Goal: Task Accomplishment & Management: Complete application form

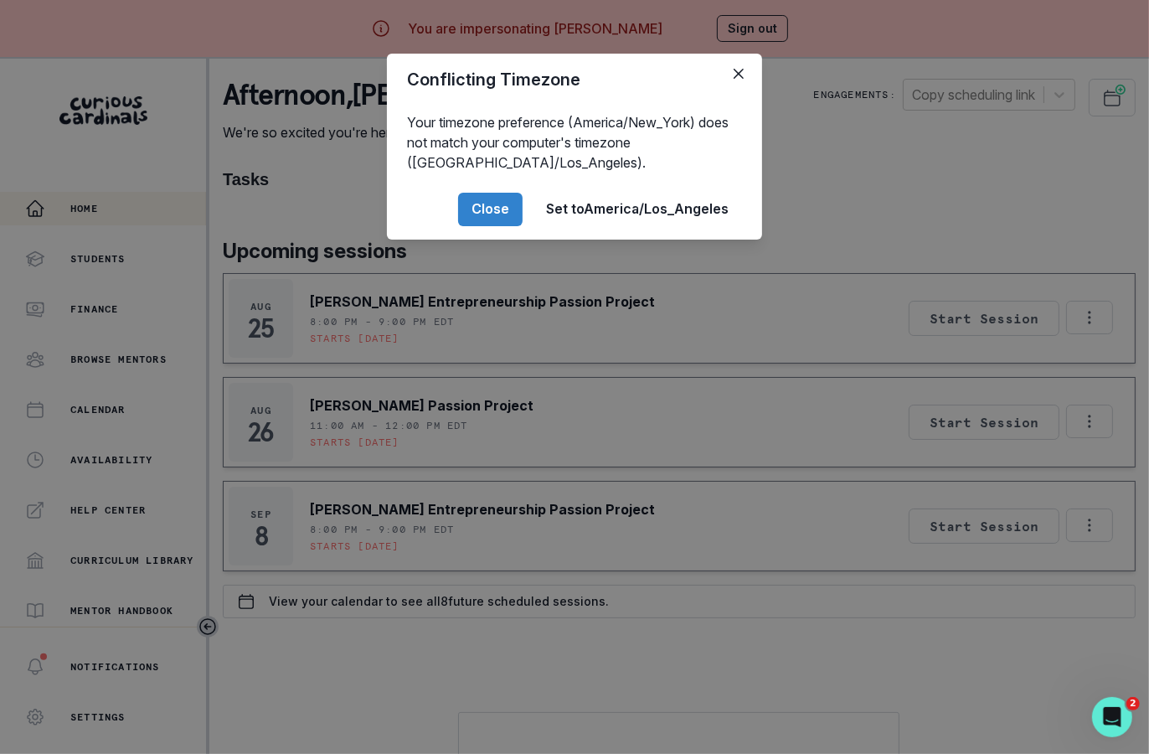
click at [404, 547] on div "Conflicting Timezone Your timezone preference (America/New_York) does not match…" at bounding box center [574, 377] width 1149 height 754
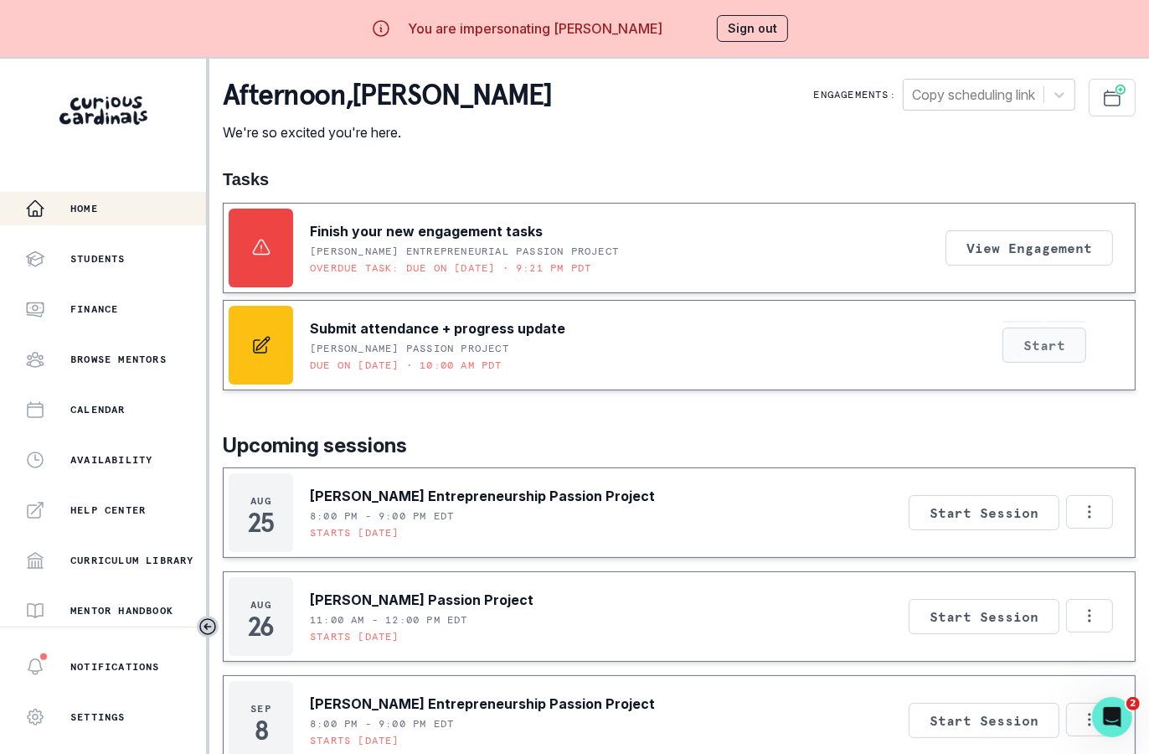
click at [1061, 353] on button "Start" at bounding box center [1044, 344] width 84 height 35
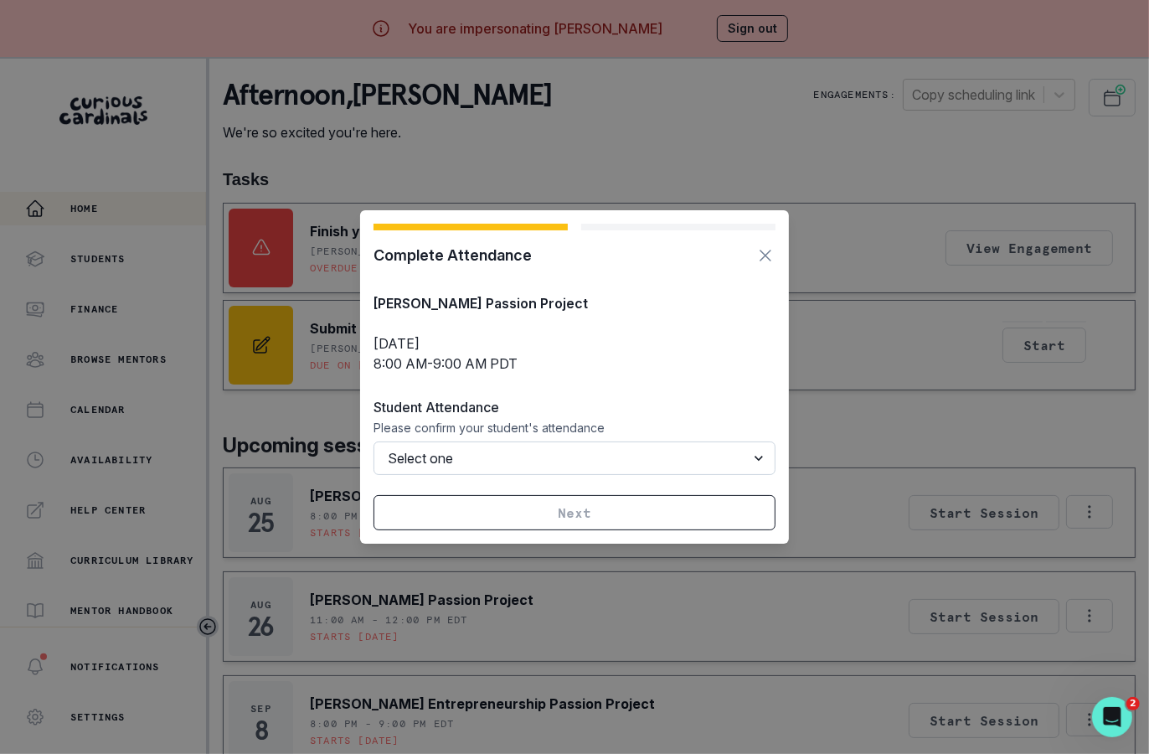
click at [594, 462] on select "Select one Attended Missed (billable) Late cancellation (billable) Cancelled (n…" at bounding box center [574, 457] width 402 height 33
click at [857, 382] on div "Complete Attendance [PERSON_NAME] Passion Project [DATE] 8:00 AM - 9:00 AM PDT …" at bounding box center [574, 377] width 1149 height 754
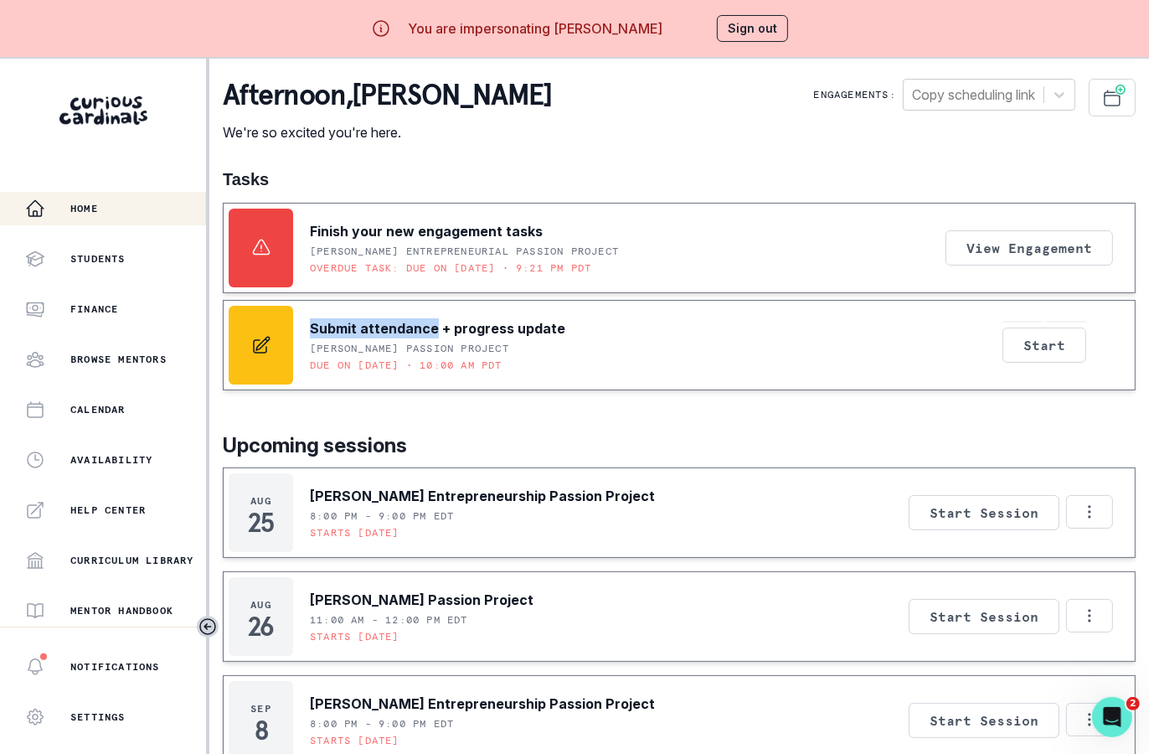
drag, startPoint x: 313, startPoint y: 330, endPoint x: 430, endPoint y: 328, distance: 117.2
click at [431, 329] on p "Submit attendance + progress update" at bounding box center [437, 328] width 255 height 20
click at [430, 328] on p "Submit attendance + progress update" at bounding box center [437, 328] width 255 height 20
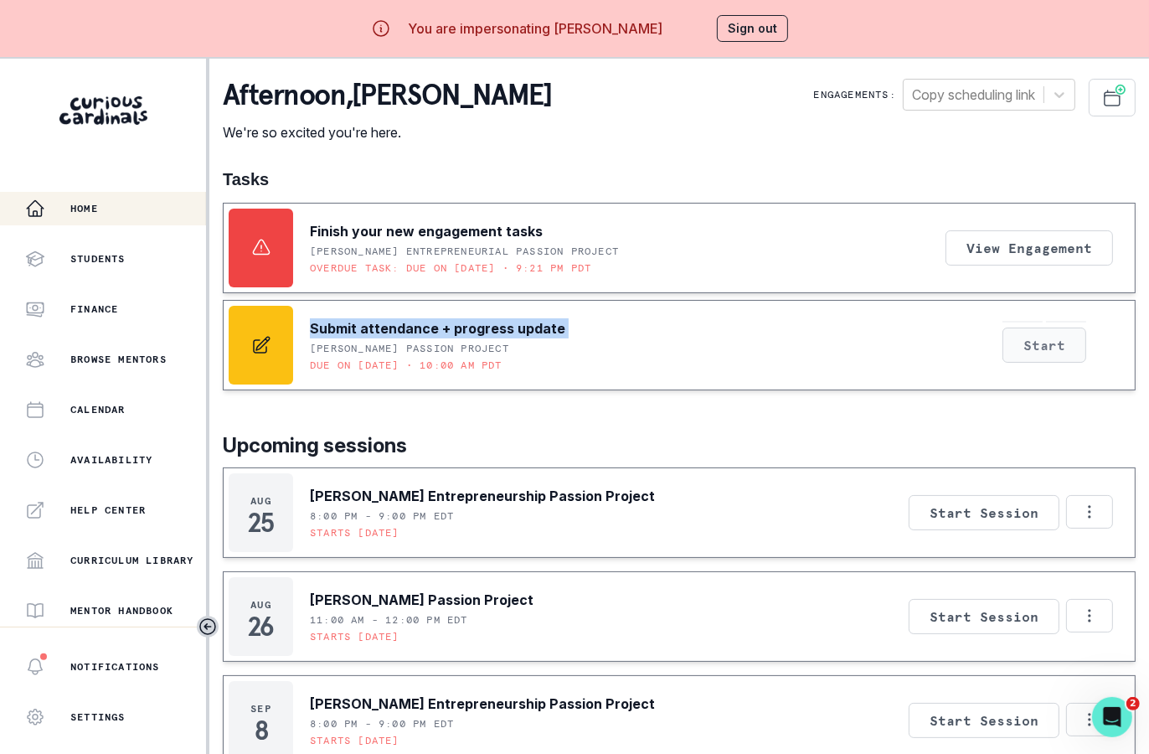
click at [1054, 359] on button "Start" at bounding box center [1044, 344] width 84 height 35
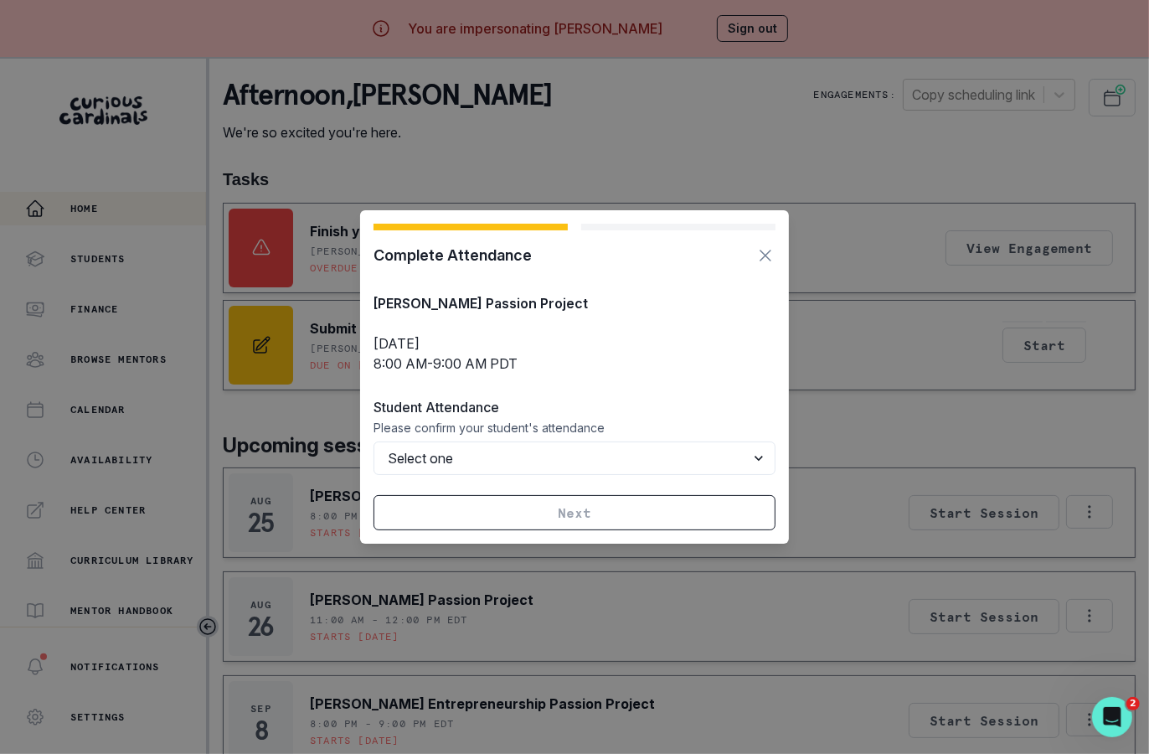
click at [1053, 361] on div "Complete Attendance [PERSON_NAME] Passion Project [DATE] 8:00 AM - 9:00 AM PDT …" at bounding box center [574, 377] width 1149 height 754
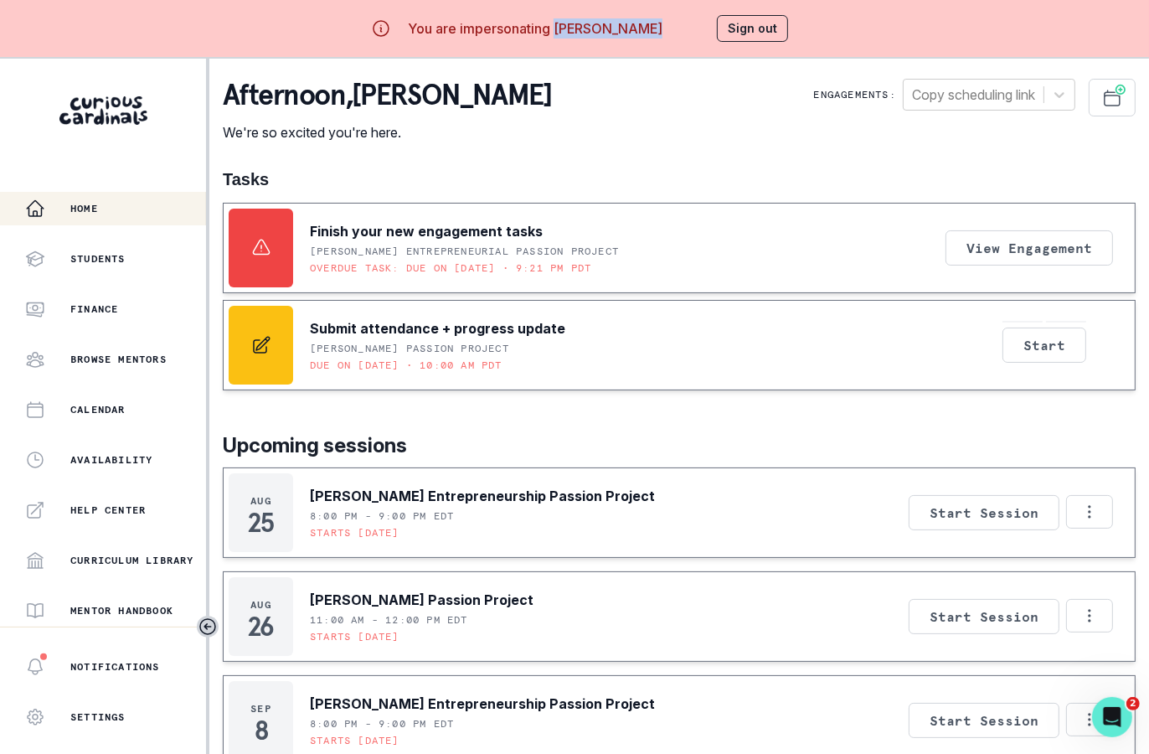
drag, startPoint x: 560, startPoint y: 24, endPoint x: 653, endPoint y: 25, distance: 92.9
click at [653, 25] on div "You are impersonating [PERSON_NAME] Sign out" at bounding box center [575, 28] width 476 height 40
copy p "[PERSON_NAME]"
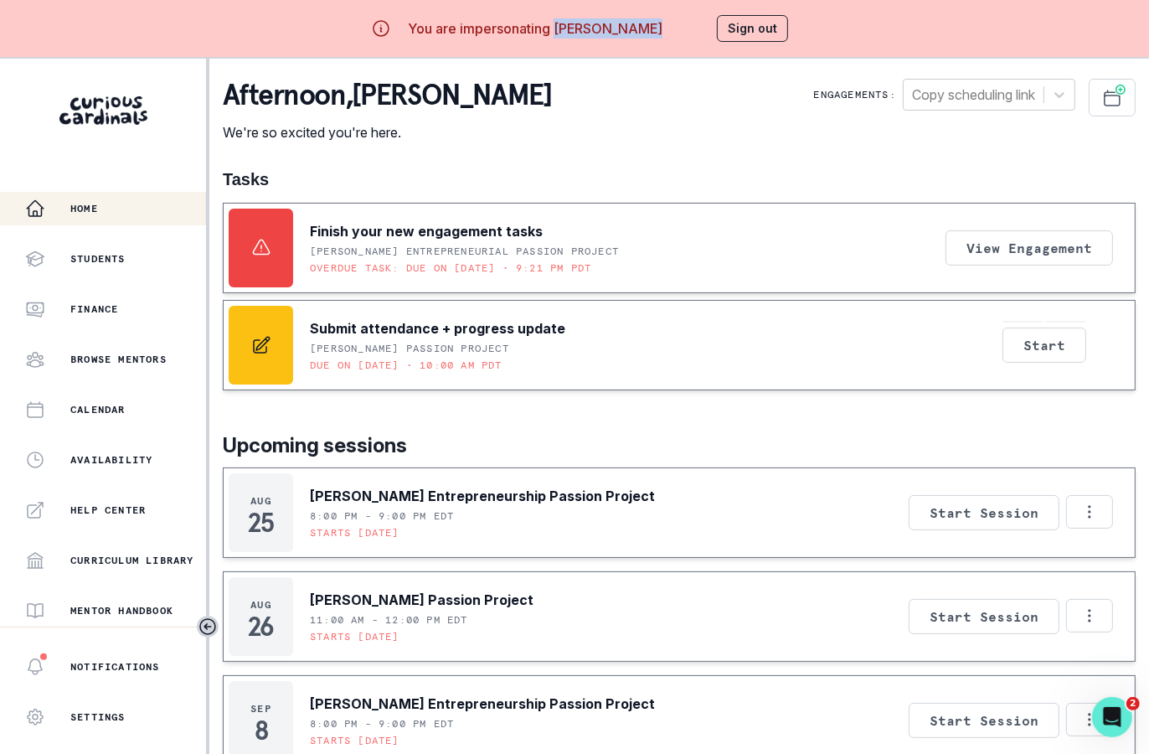
click at [769, 36] on button "Sign out" at bounding box center [752, 28] width 71 height 27
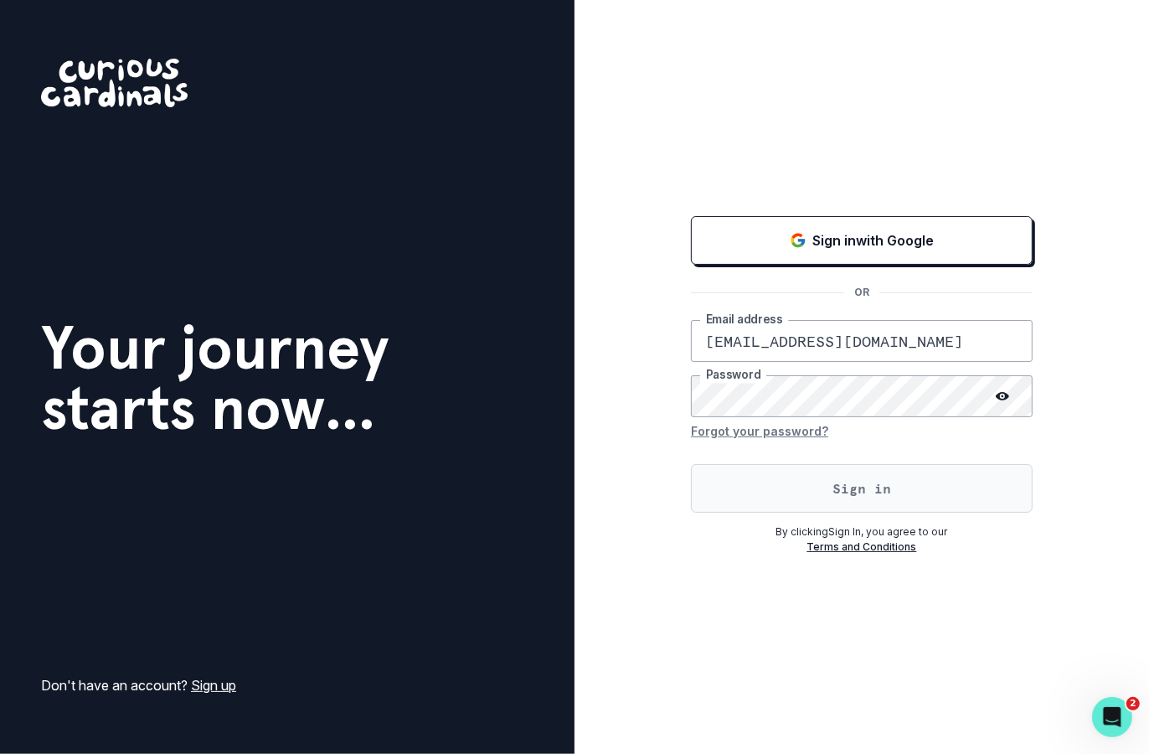
click at [815, 479] on button "Sign in" at bounding box center [862, 488] width 342 height 49
